Goal: Transaction & Acquisition: Book appointment/travel/reservation

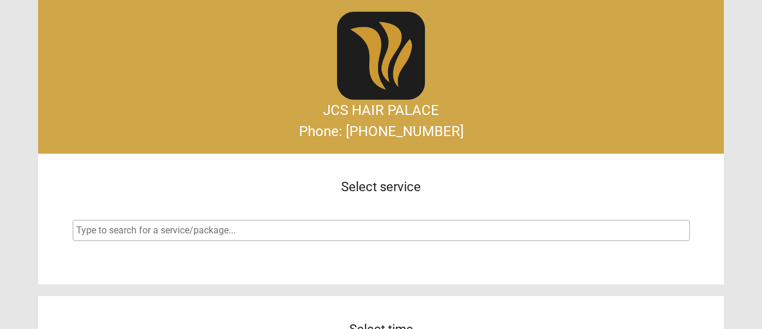
select select
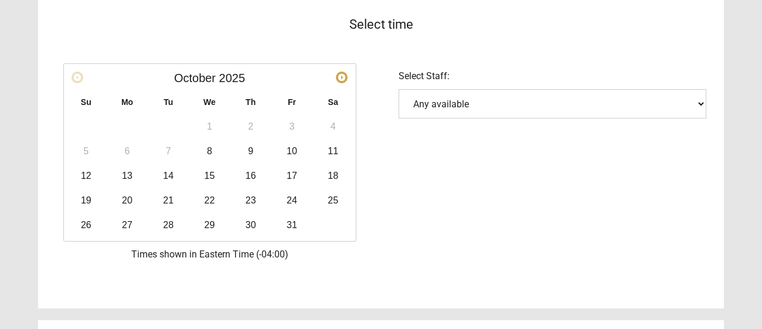
scroll to position [305, 0]
click at [341, 76] on span "Next" at bounding box center [341, 76] width 9 height 9
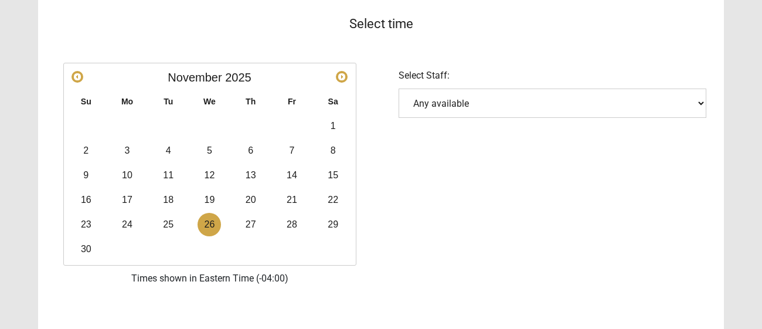
click at [209, 223] on link "26" at bounding box center [209, 224] width 23 height 23
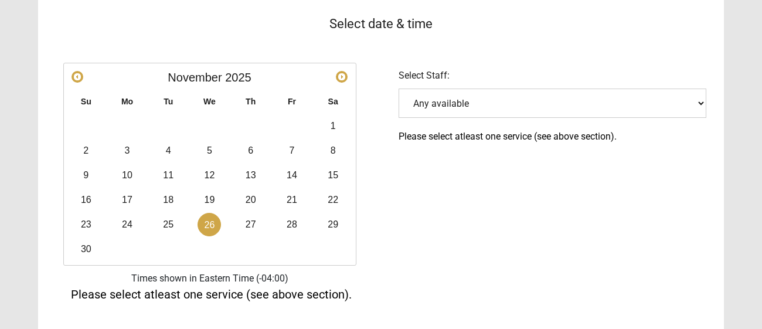
click at [491, 103] on select "Any available" at bounding box center [553, 103] width 308 height 29
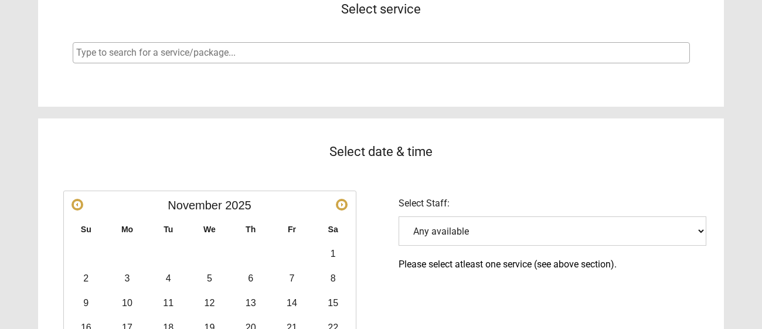
scroll to position [173, 0]
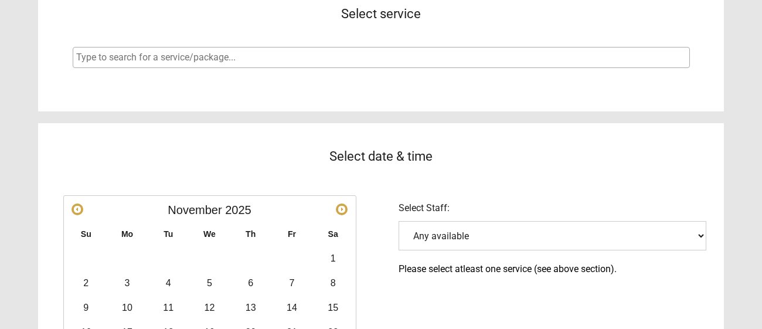
click at [400, 55] on input "search" at bounding box center [382, 57] width 613 height 14
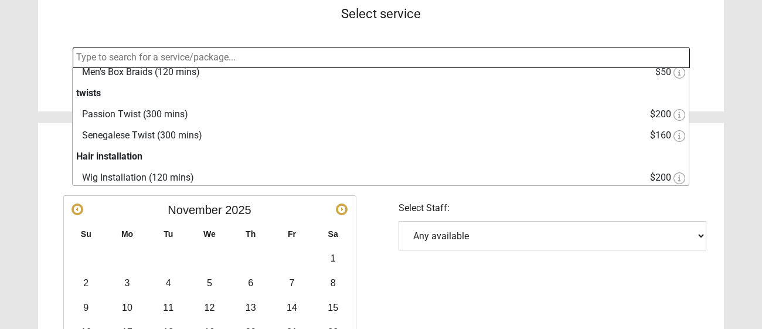
scroll to position [325, 0]
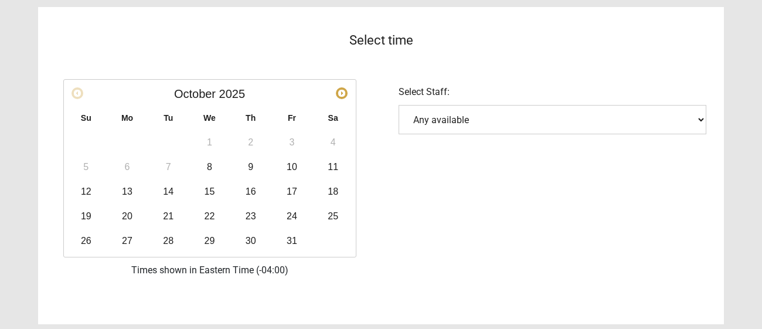
scroll to position [297, 0]
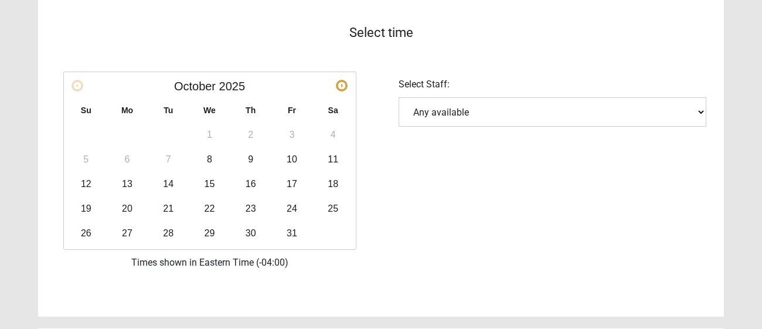
click at [343, 87] on span "Next" at bounding box center [341, 85] width 9 height 9
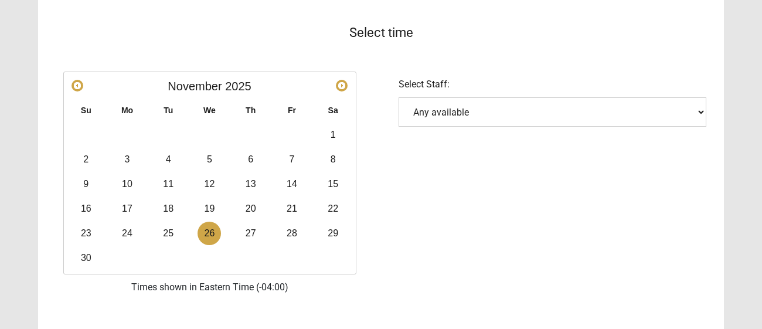
click at [215, 233] on link "26" at bounding box center [209, 233] width 23 height 23
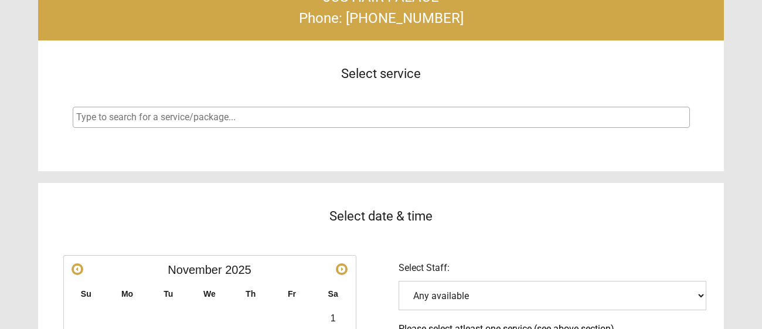
scroll to position [113, 0]
click at [373, 125] on span at bounding box center [381, 117] width 617 height 21
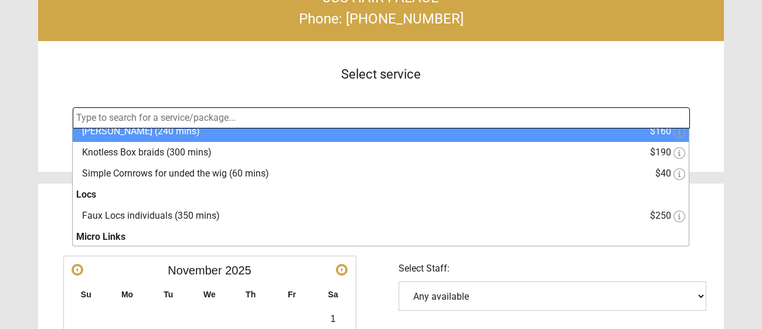
scroll to position [114, 0]
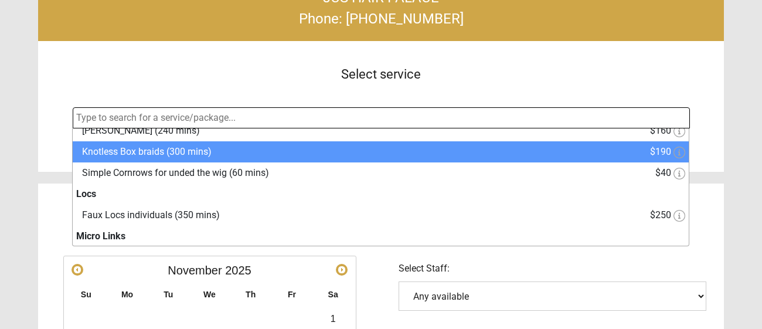
select select "7"
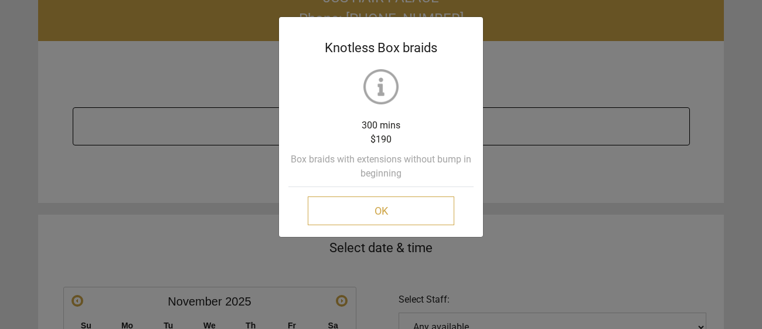
click at [340, 224] on button "OK" at bounding box center [381, 210] width 147 height 29
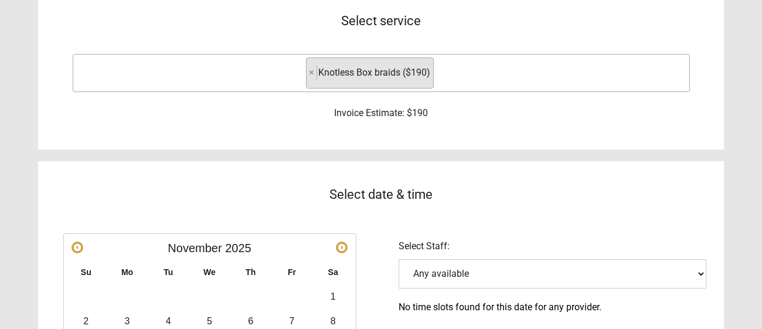
scroll to position [165, 0]
click at [313, 73] on span "×" at bounding box center [311, 72] width 5 height 11
select select
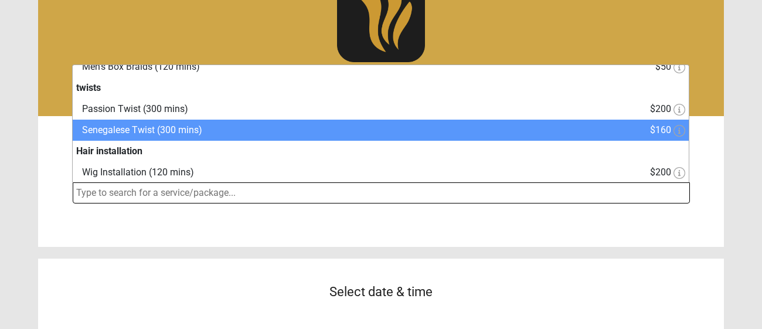
scroll to position [42, 0]
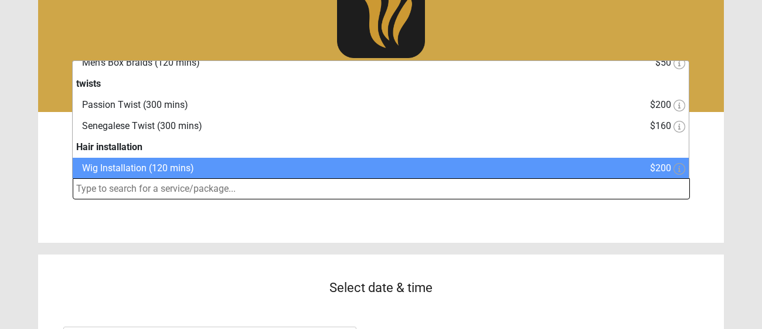
click at [315, 192] on input "search" at bounding box center [382, 189] width 613 height 14
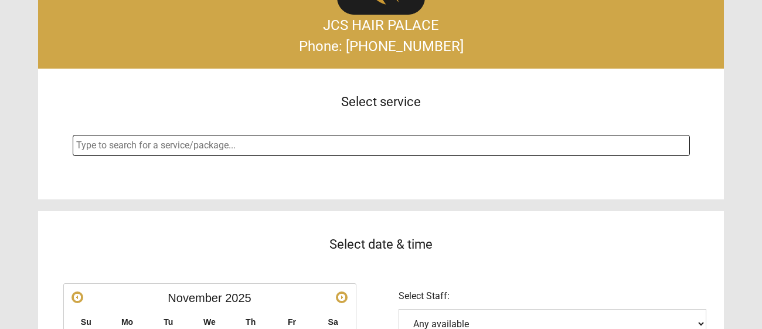
scroll to position [84, 0]
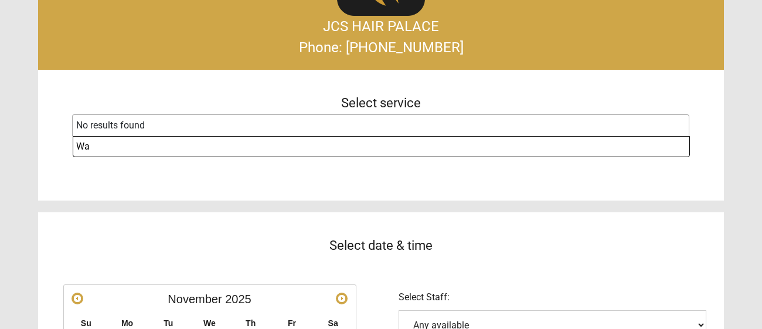
type input "W"
type input "B"
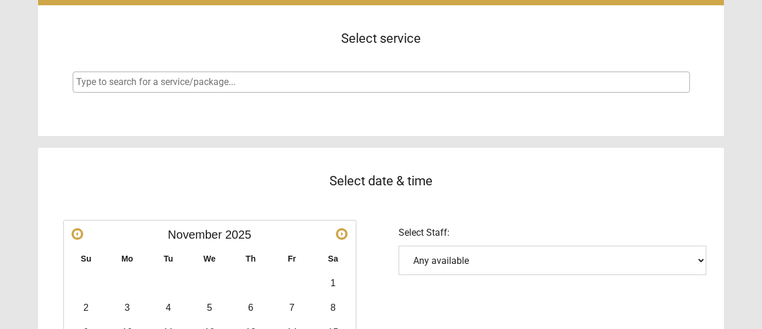
scroll to position [142, 0]
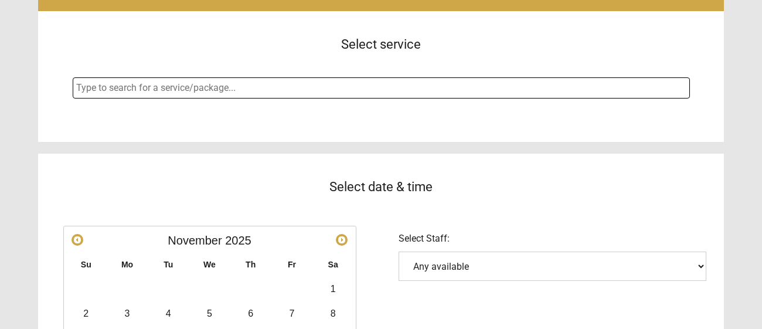
click at [325, 80] on span at bounding box center [381, 87] width 617 height 21
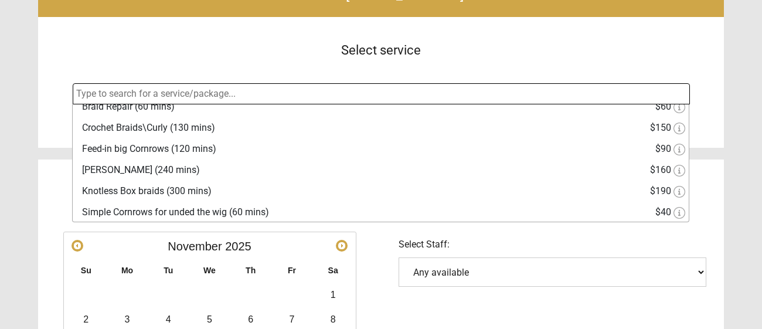
scroll to position [0, 0]
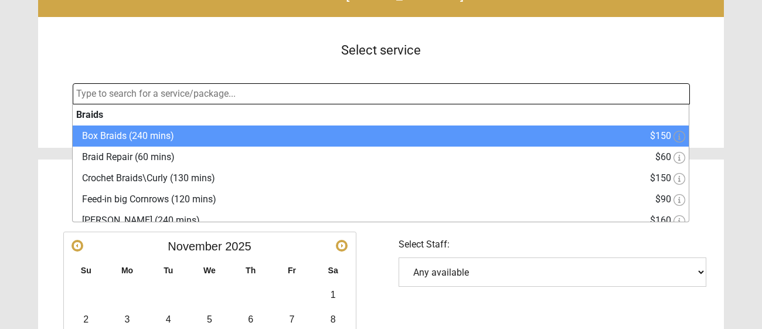
click at [304, 51] on div "Select service" at bounding box center [381, 50] width 686 height 66
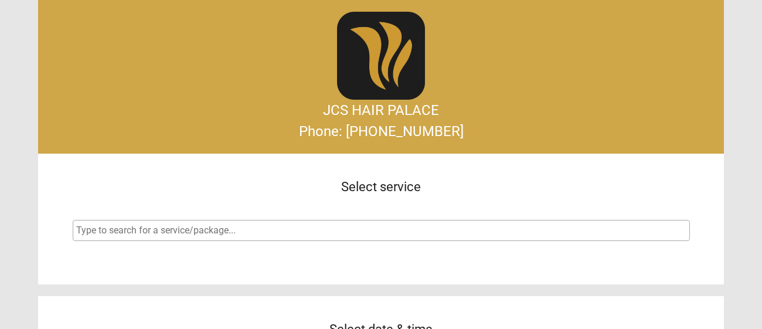
click at [461, 224] on input "search" at bounding box center [382, 230] width 613 height 14
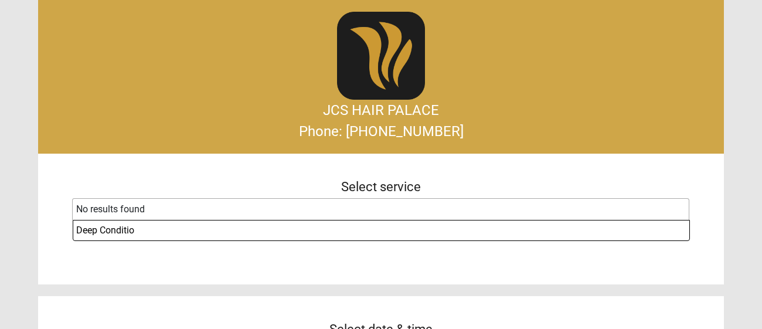
type input "Deep Conditio"
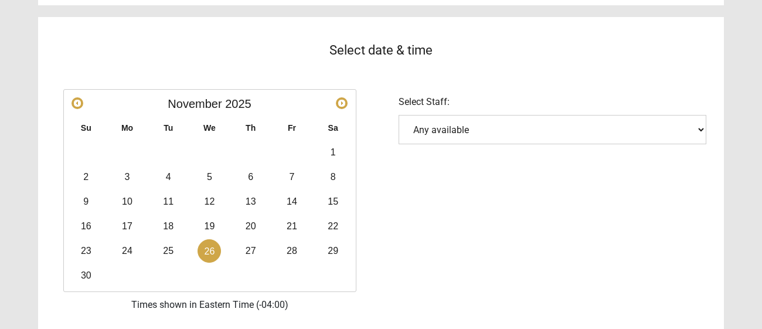
scroll to position [246, 0]
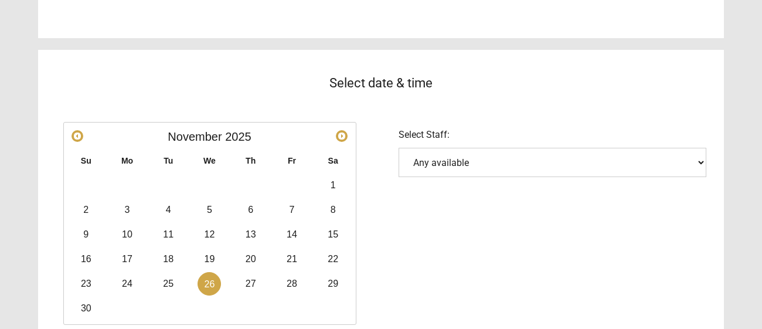
click at [501, 161] on select "Any available" at bounding box center [553, 162] width 308 height 29
click at [497, 254] on div "Select date & time Prev Next November 2025 Su Mo Tu We Th Fr Sa 1 2 3 4 5 6 7 8…" at bounding box center [381, 200] width 686 height 324
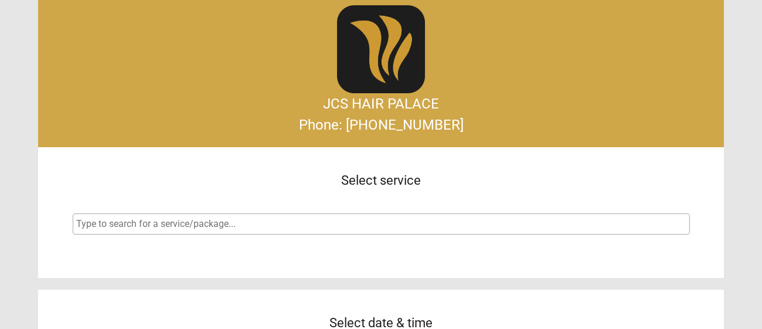
scroll to position [0, 0]
